Goal: Transaction & Acquisition: Download file/media

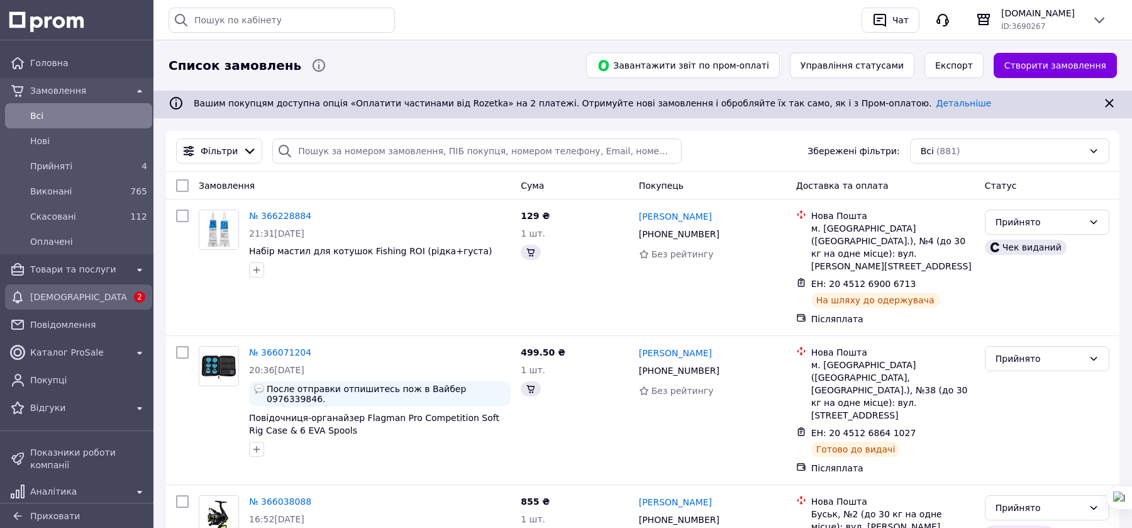
click at [81, 294] on span "[DEMOGRAPHIC_DATA]" at bounding box center [78, 297] width 97 height 13
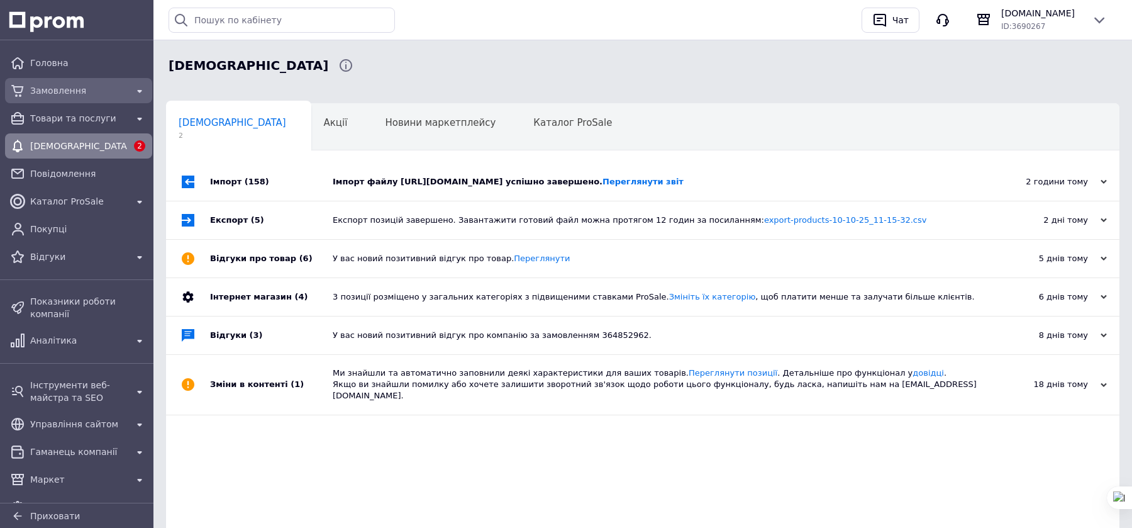
click at [91, 98] on div "Замовлення" at bounding box center [79, 91] width 102 height 18
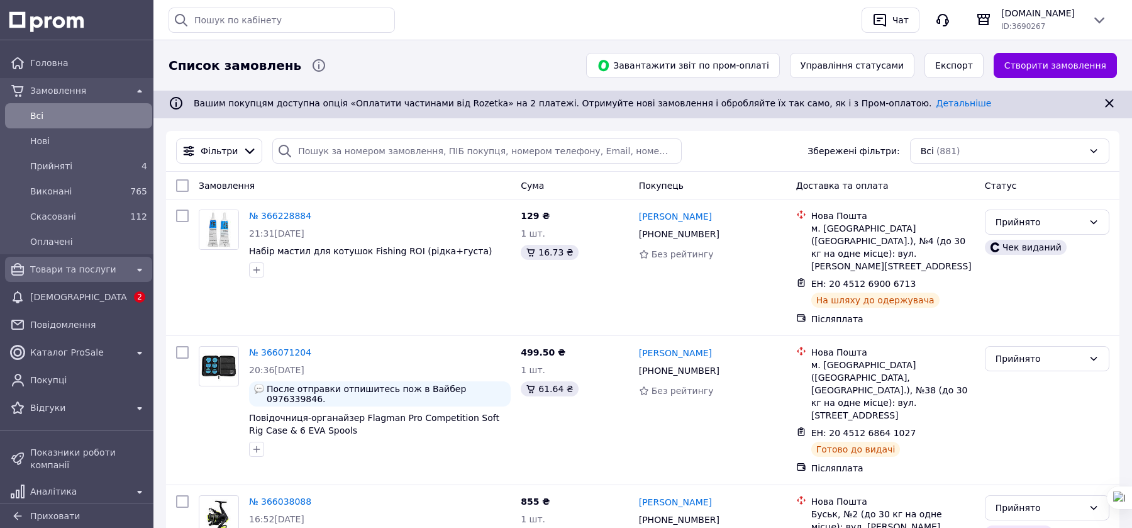
click at [60, 278] on div "Товари та послуги" at bounding box center [79, 269] width 142 height 20
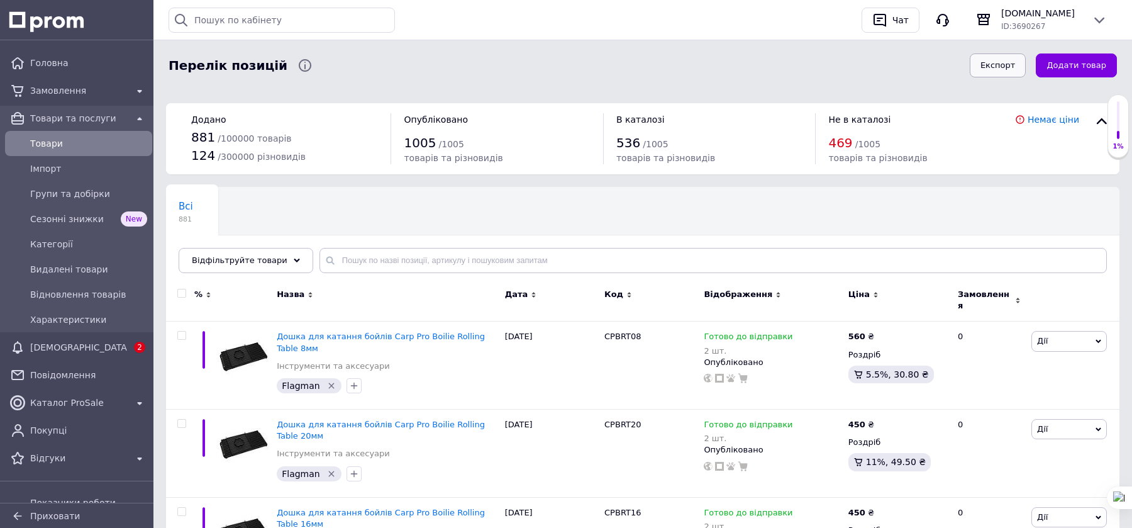
click at [1004, 64] on button "Експорт" at bounding box center [998, 65] width 57 height 25
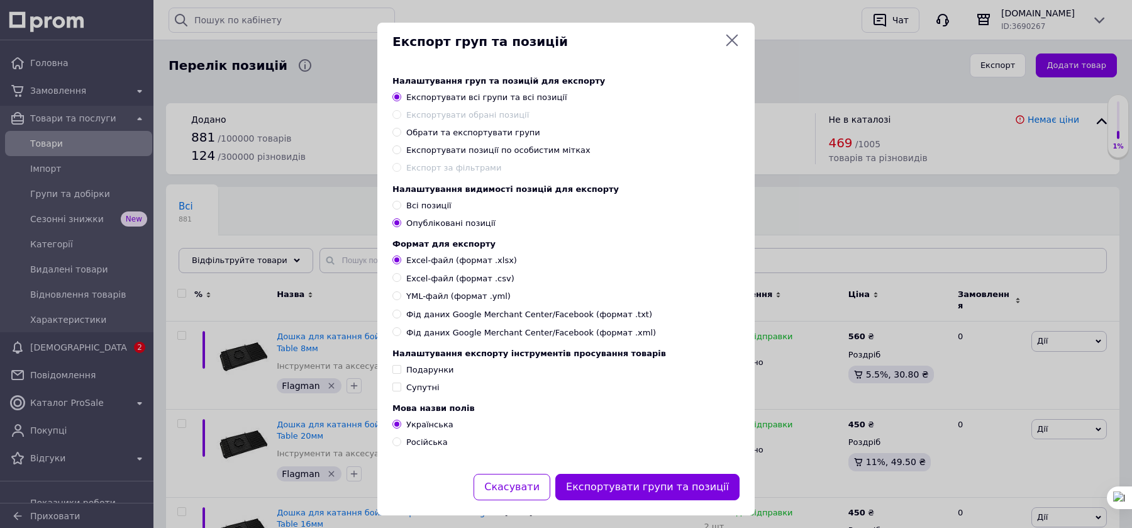
click at [489, 136] on span "Обрати та експортувати групи" at bounding box center [473, 132] width 134 height 9
click at [401, 136] on input "Обрати та експортувати групи" at bounding box center [397, 132] width 8 height 8
radio input "true"
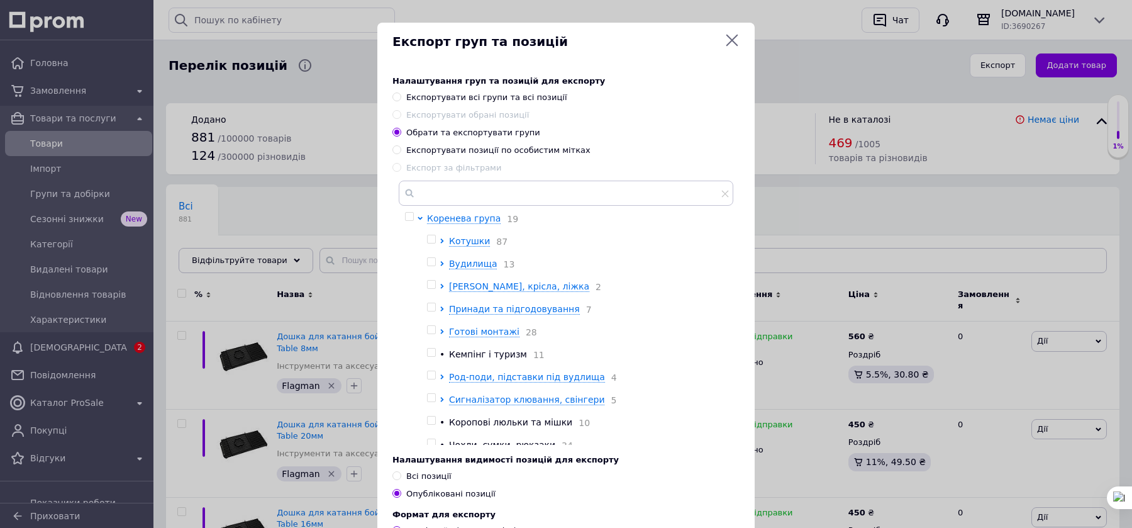
click at [482, 163] on span "Експорт за фільтрами" at bounding box center [453, 167] width 95 height 9
click at [489, 157] on div "Налаштування груп та позицій для експорту Експортувати всі групи та всі позиції…" at bounding box center [566, 260] width 347 height 369
click at [491, 150] on span "Експортувати позиції по особистим мітках" at bounding box center [498, 149] width 184 height 9
click at [401, 150] on input "Експортувати позиції по особистим мітках" at bounding box center [397, 149] width 8 height 8
radio input "true"
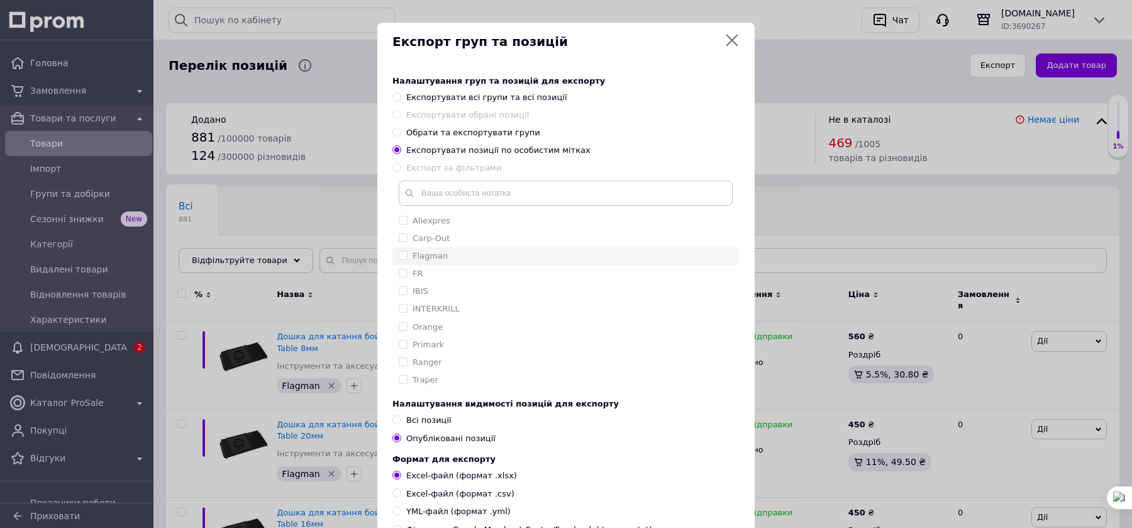
click at [444, 249] on li "Flagman" at bounding box center [566, 256] width 347 height 18
checkbox input "true"
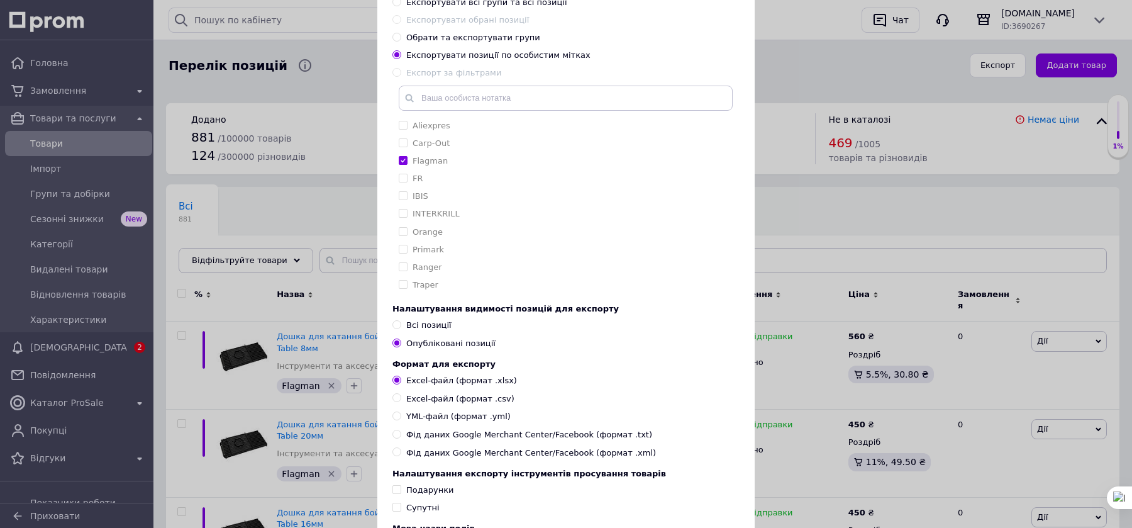
scroll to position [114, 0]
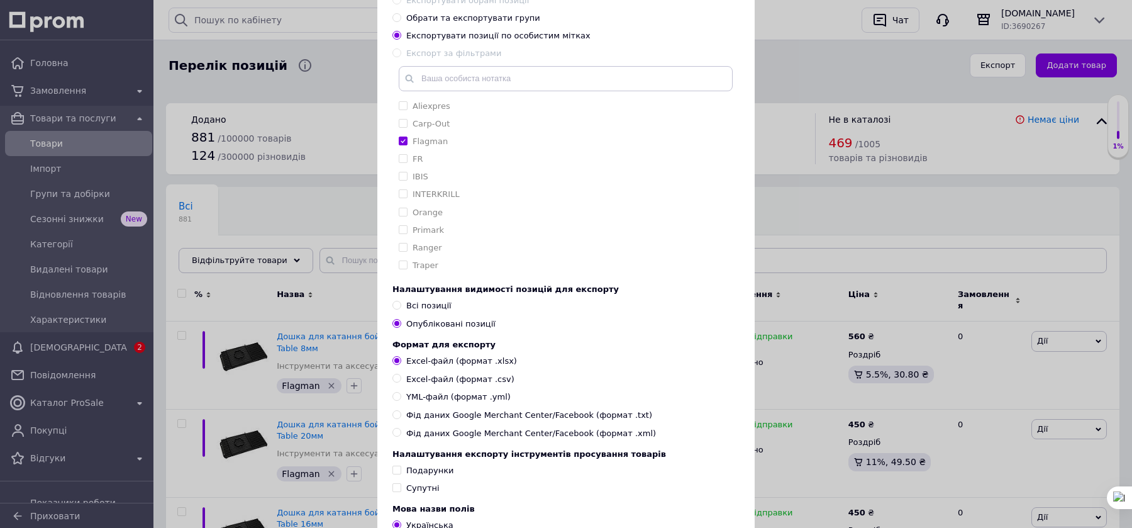
click at [415, 308] on span "Всі позиції" at bounding box center [428, 305] width 45 height 9
click at [401, 308] on input "Всі позиції" at bounding box center [397, 305] width 8 height 8
radio input "true"
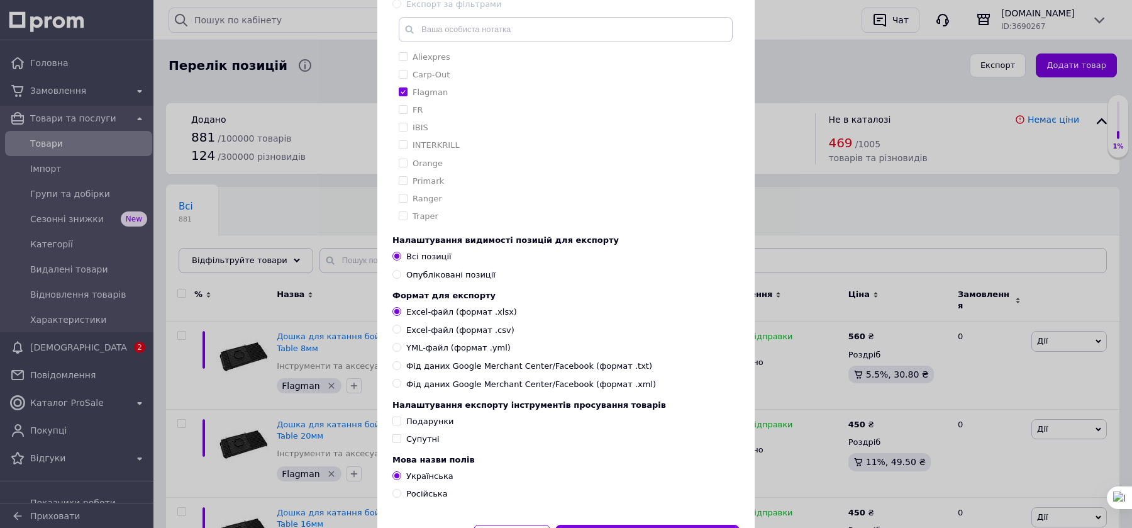
scroll to position [227, 0]
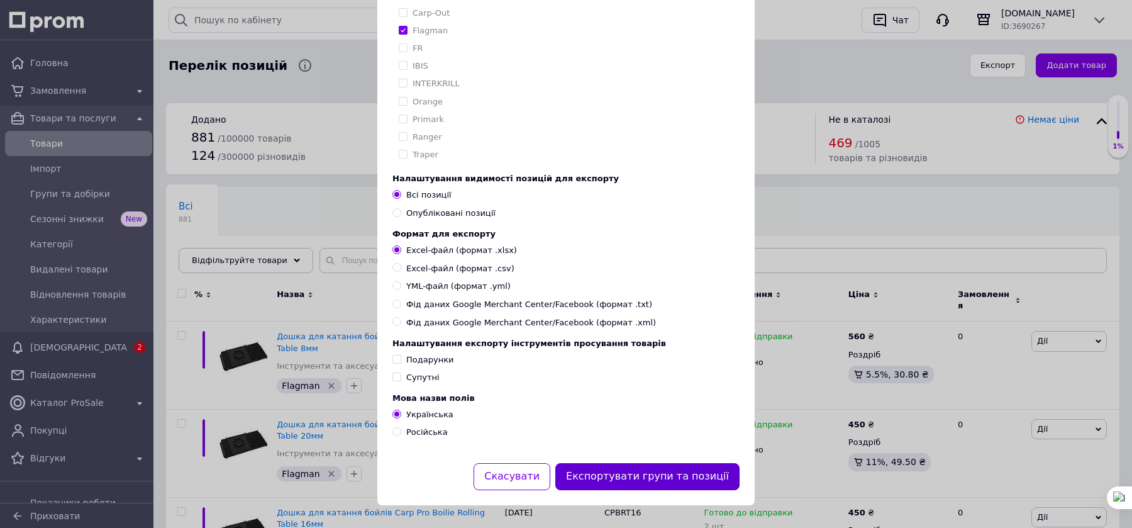
click at [683, 484] on button "Експортувати групи та позиції" at bounding box center [647, 476] width 184 height 27
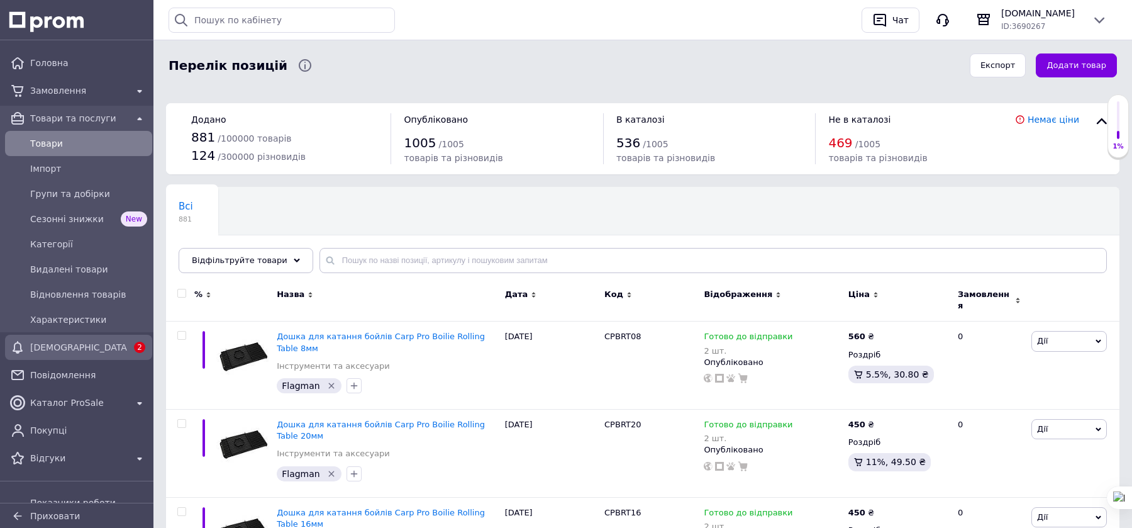
click at [117, 341] on span "[DEMOGRAPHIC_DATA]" at bounding box center [78, 347] width 97 height 13
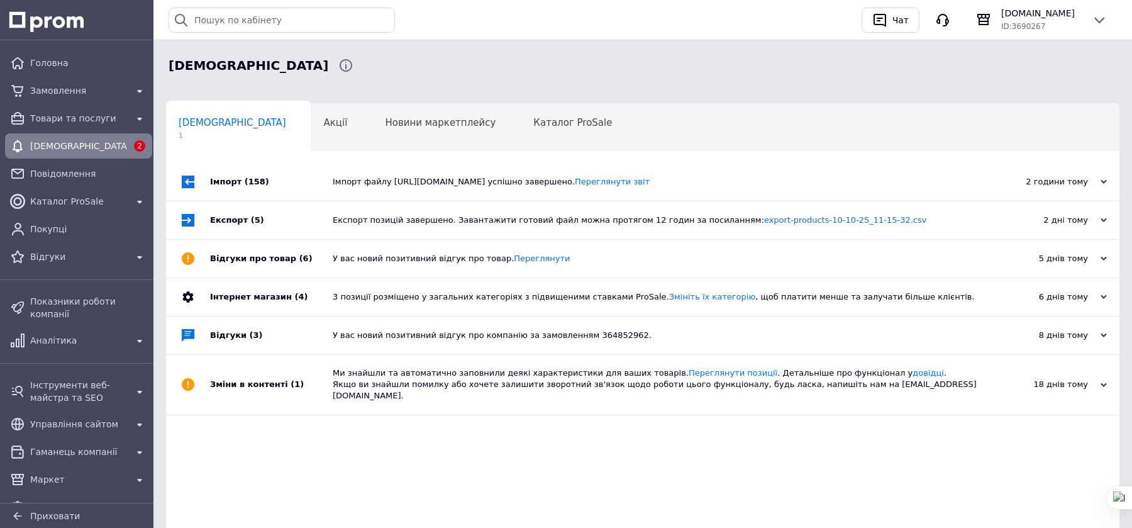
click at [82, 144] on span "[DEMOGRAPHIC_DATA]" at bounding box center [78, 146] width 97 height 13
